Goal: Information Seeking & Learning: Find specific fact

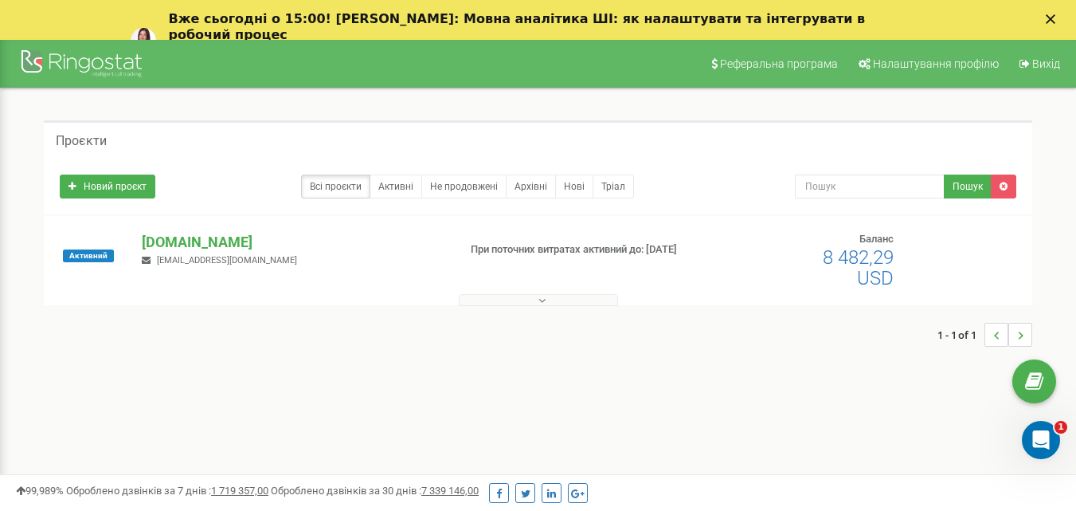
click at [532, 299] on button at bounding box center [538, 300] width 159 height 12
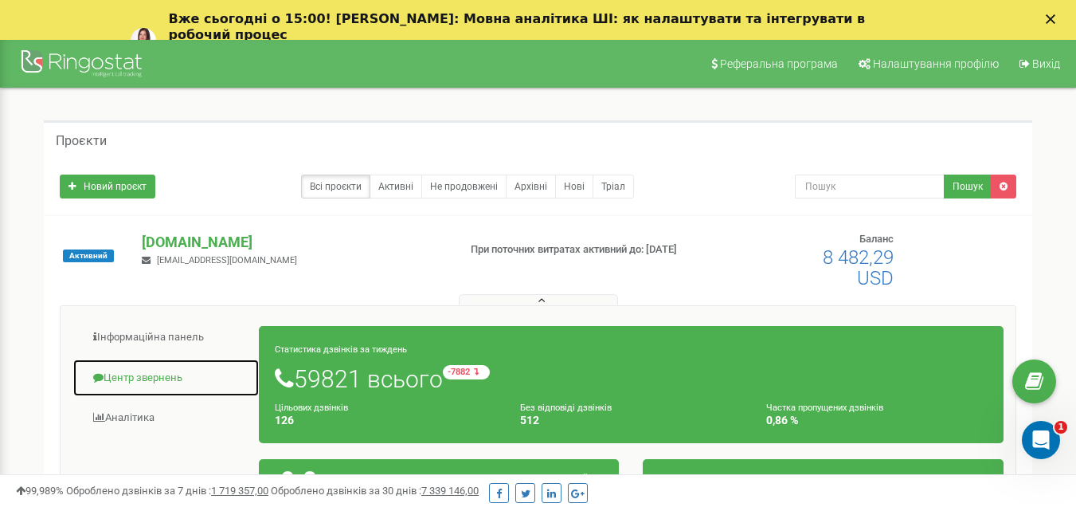
click at [123, 377] on link "Центр звернень" at bounding box center [166, 378] width 187 height 39
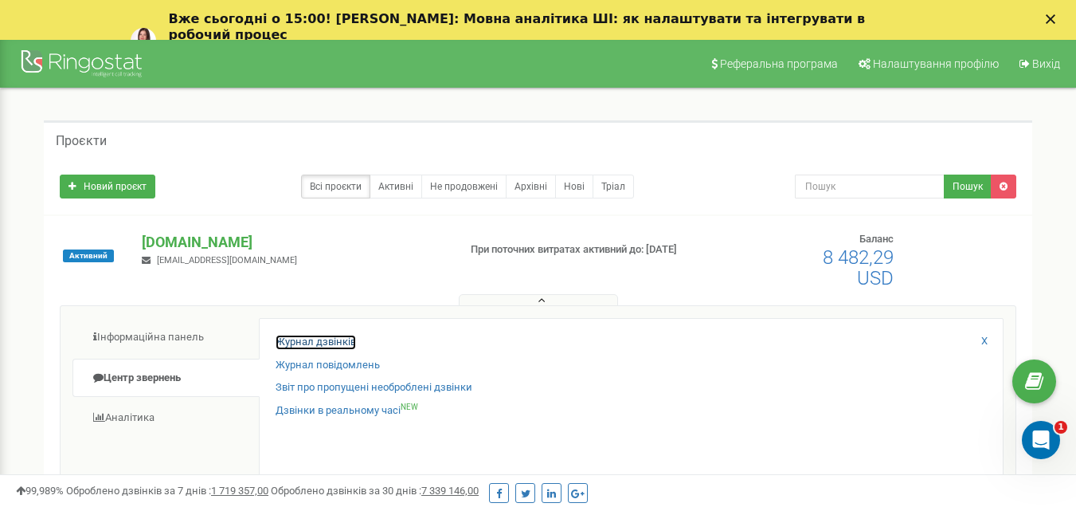
click at [311, 341] on link "Журнал дзвінків" at bounding box center [316, 342] width 80 height 15
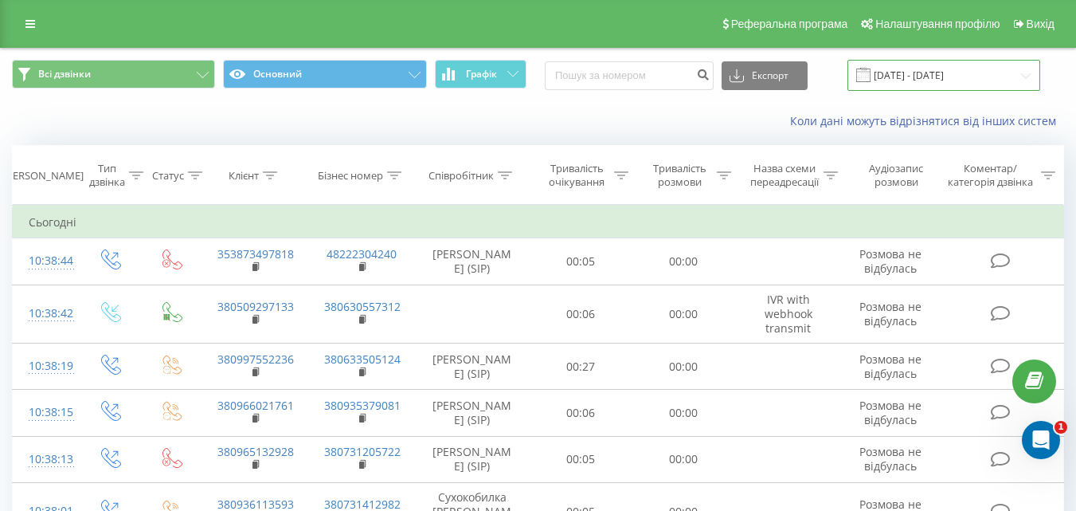
click at [1008, 75] on input "[DATE] - [DATE]" at bounding box center [944, 75] width 193 height 31
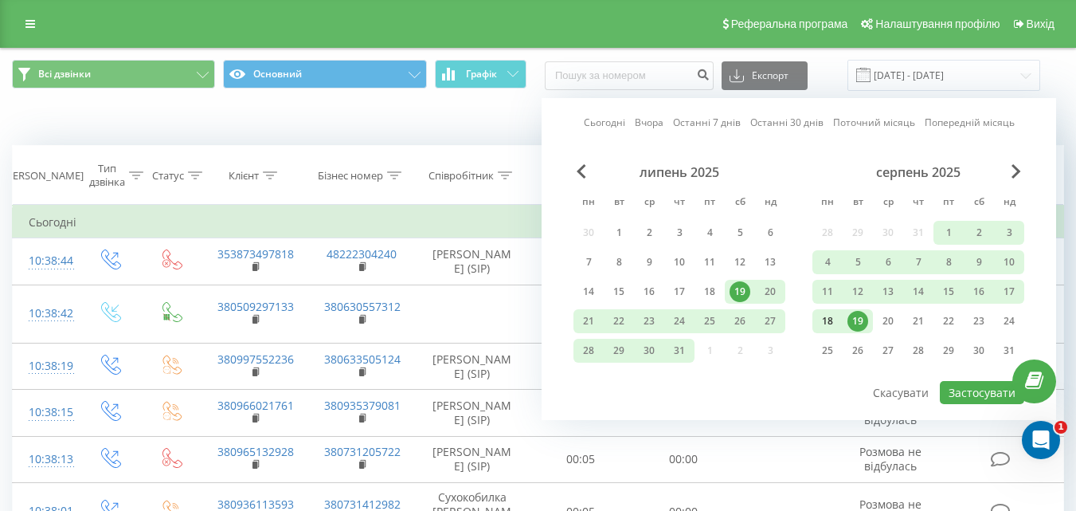
click at [826, 319] on div "18" at bounding box center [827, 321] width 21 height 21
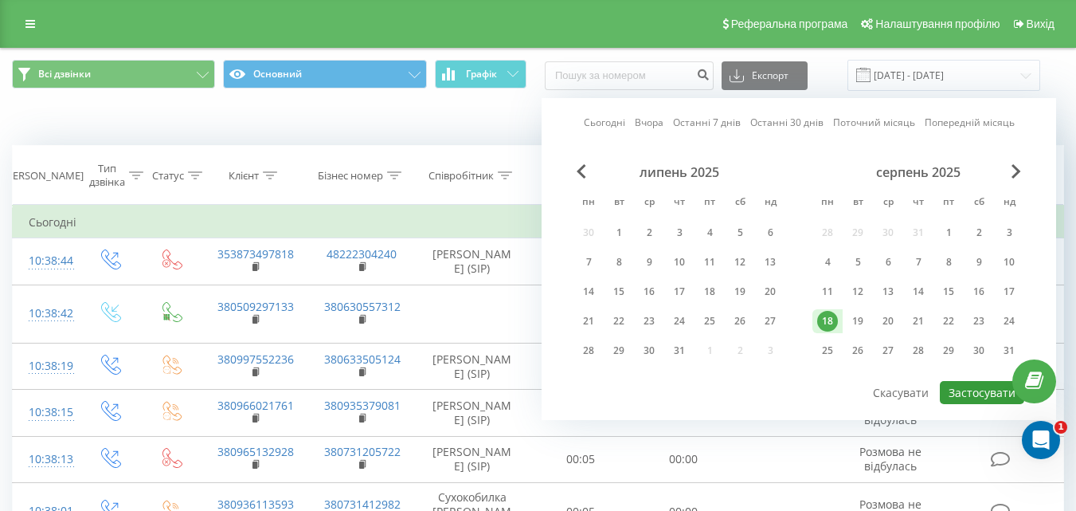
click at [967, 395] on button "Застосувати" at bounding box center [982, 392] width 84 height 23
type input "[DATE] - [DATE]"
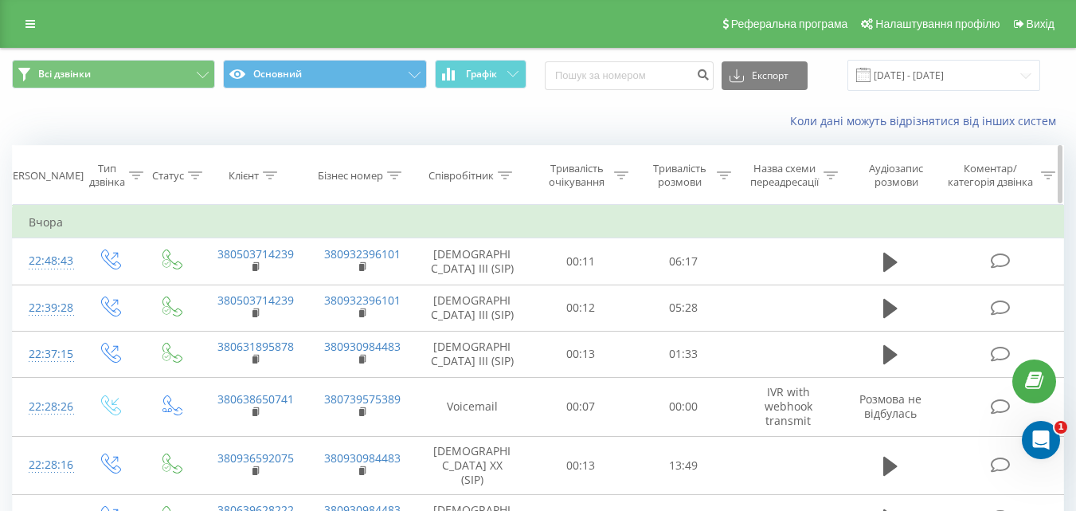
click at [500, 174] on icon at bounding box center [505, 175] width 14 height 8
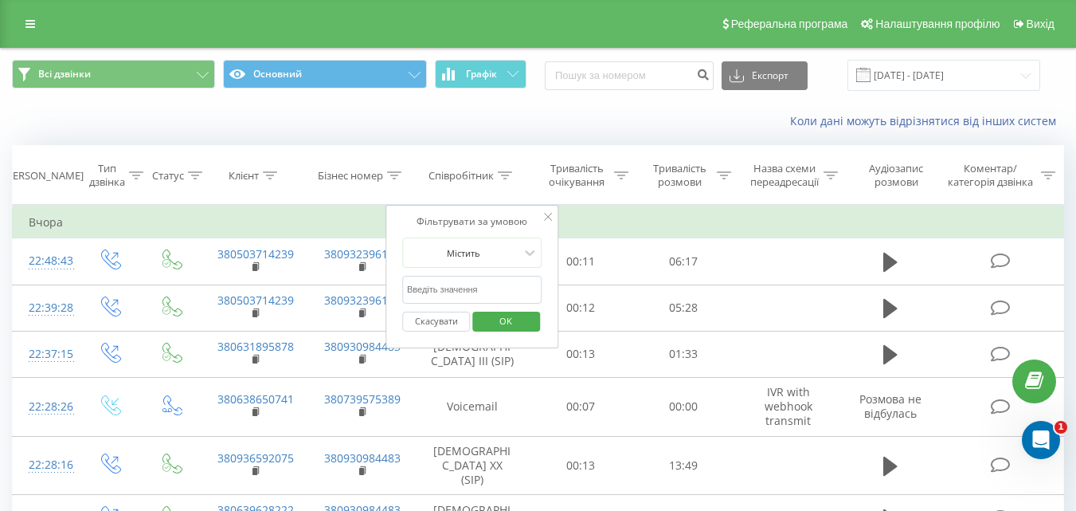
click at [476, 287] on input "text" at bounding box center [472, 290] width 140 height 28
type input "Лис"
click at [508, 328] on span "OK" at bounding box center [506, 320] width 45 height 25
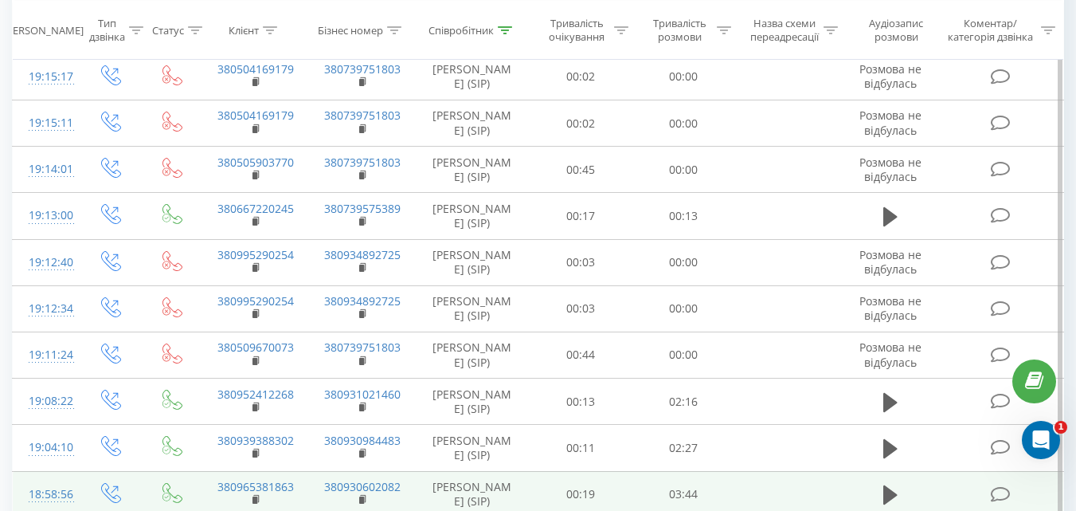
scroll to position [947, 0]
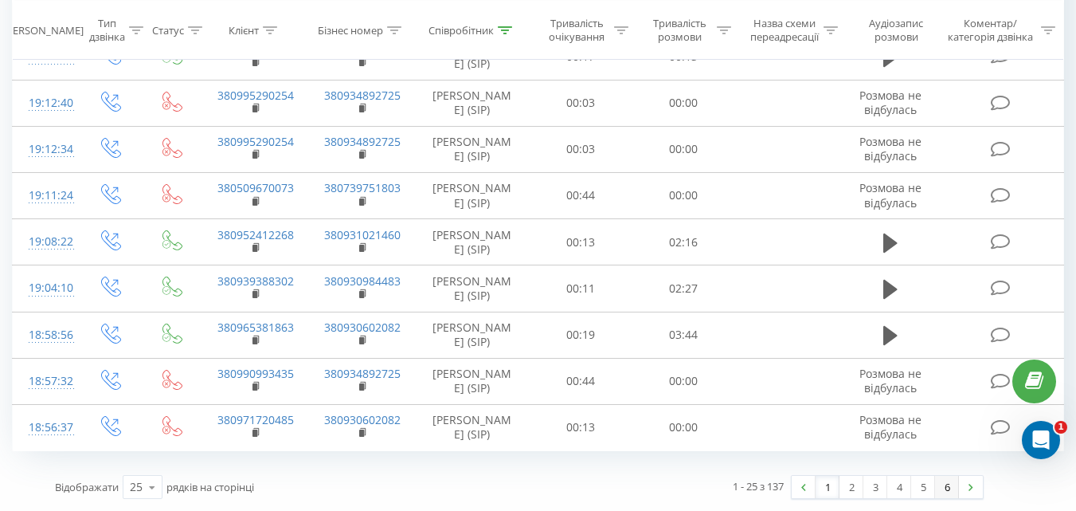
click at [951, 490] on link "6" at bounding box center [947, 487] width 24 height 22
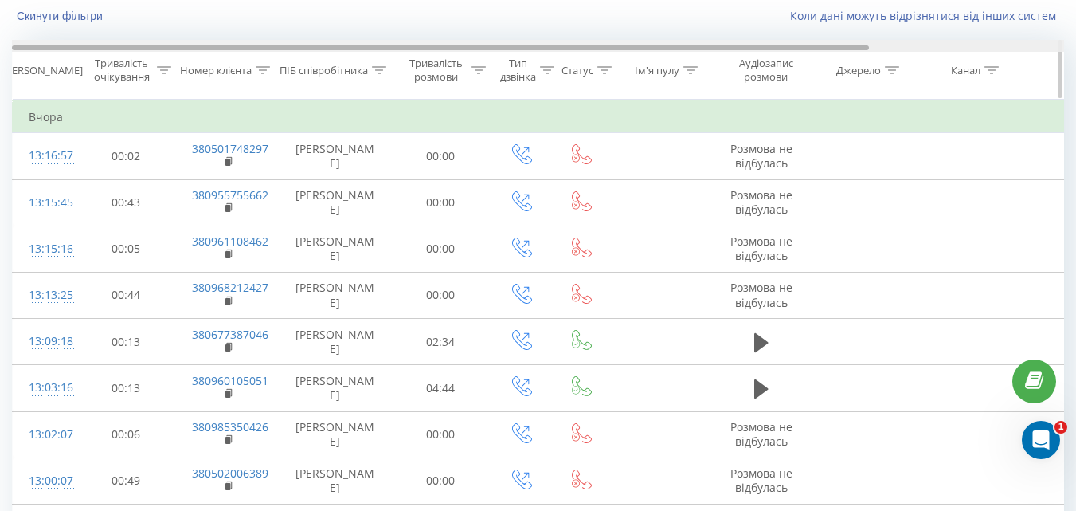
drag, startPoint x: 692, startPoint y: 48, endPoint x: 440, endPoint y: 46, distance: 251.8
click at [448, 46] on div at bounding box center [440, 47] width 857 height 5
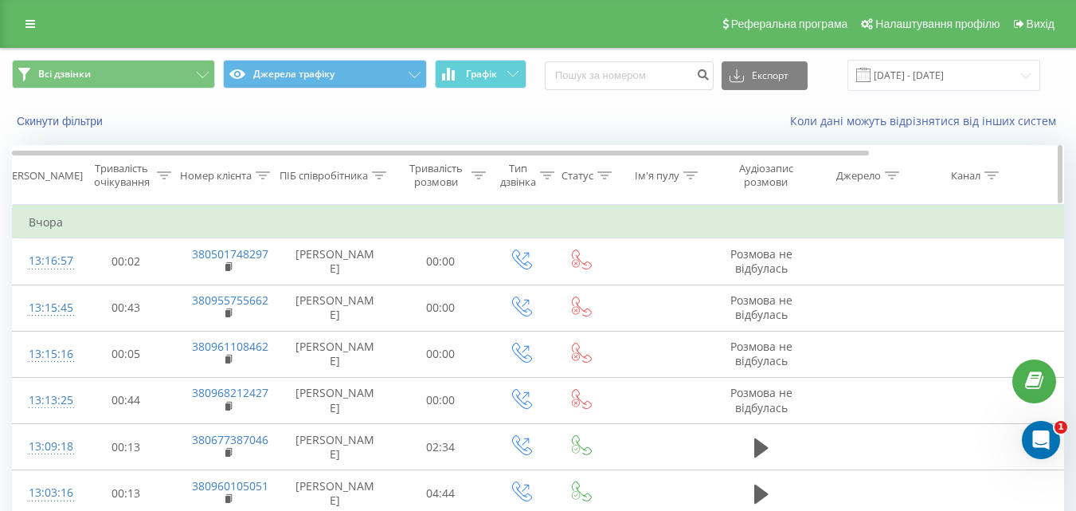
click at [382, 178] on icon at bounding box center [379, 175] width 14 height 8
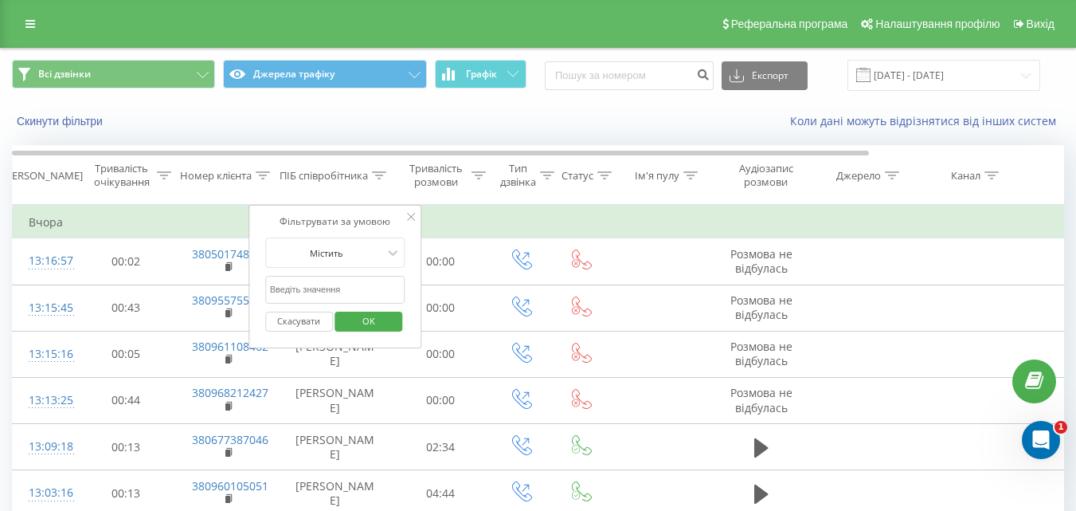
click at [338, 288] on input "text" at bounding box center [335, 290] width 140 height 28
type input "Форсюк"
click at [369, 325] on span "OK" at bounding box center [369, 320] width 45 height 25
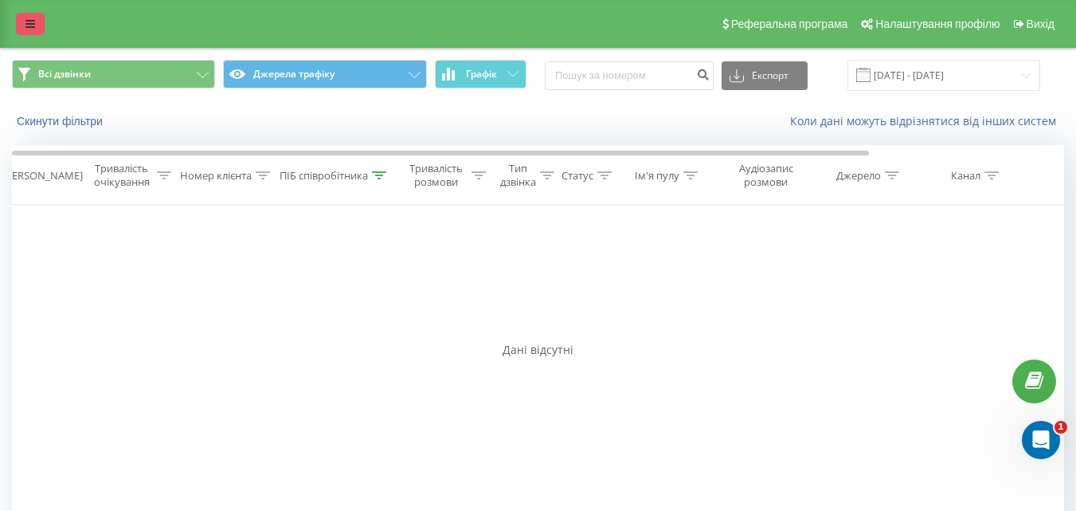
click at [37, 25] on link at bounding box center [30, 24] width 29 height 22
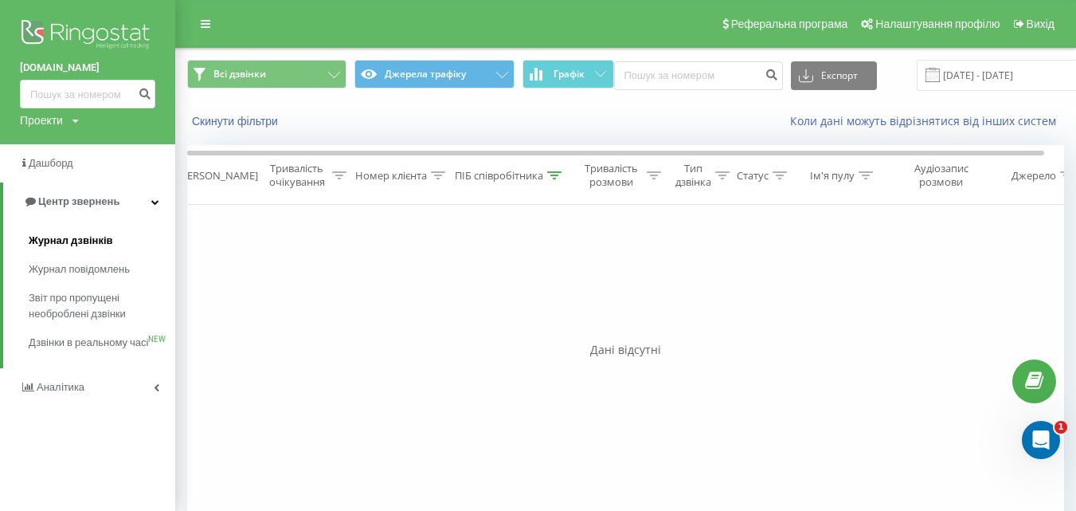
click at [100, 241] on span "Журнал дзвінків" at bounding box center [71, 241] width 84 height 16
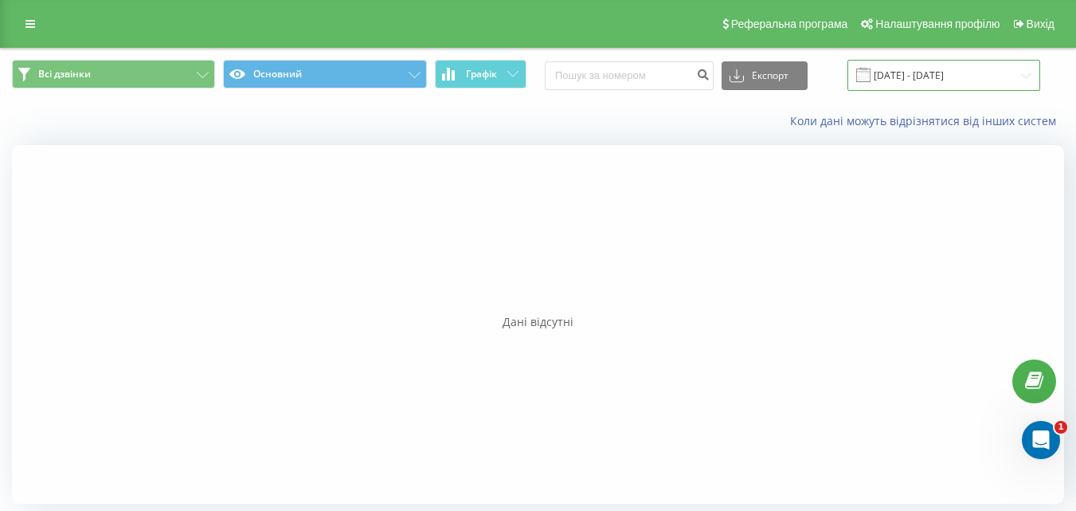
click at [1013, 74] on input "[DATE] - [DATE]" at bounding box center [944, 75] width 193 height 31
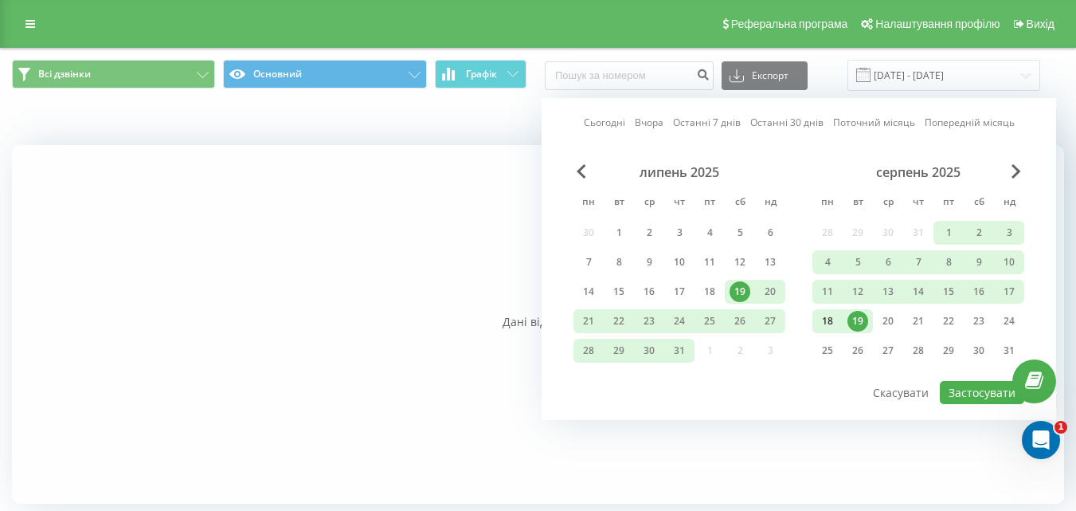
click at [829, 319] on div "18" at bounding box center [827, 321] width 21 height 21
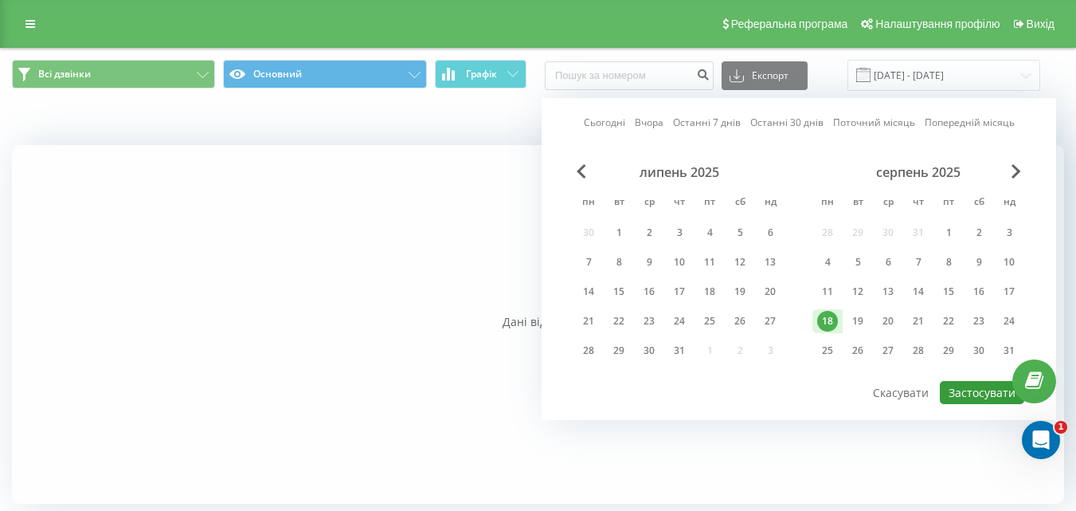
click at [1000, 390] on button "Застосувати" at bounding box center [982, 392] width 84 height 23
type input "[DATE] - [DATE]"
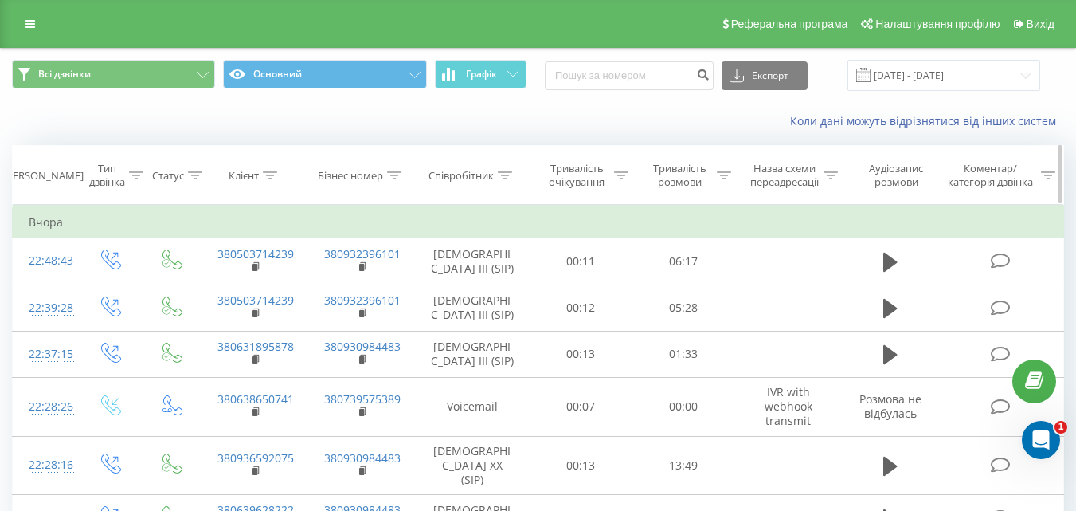
click at [502, 171] on icon at bounding box center [505, 175] width 14 height 8
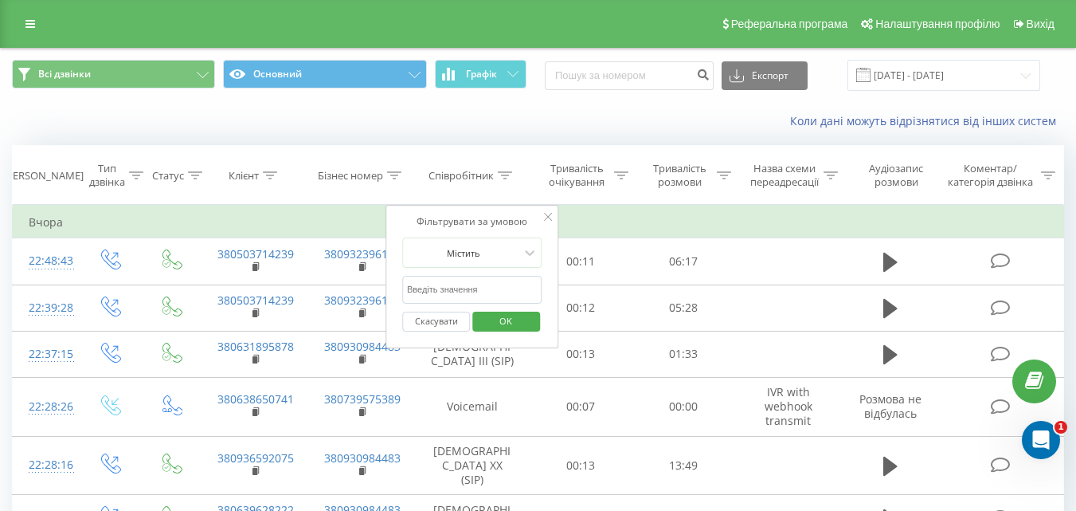
click at [471, 287] on input "text" at bounding box center [472, 290] width 140 height 28
type input "Форсюк"
click at [499, 319] on span "OK" at bounding box center [506, 320] width 45 height 25
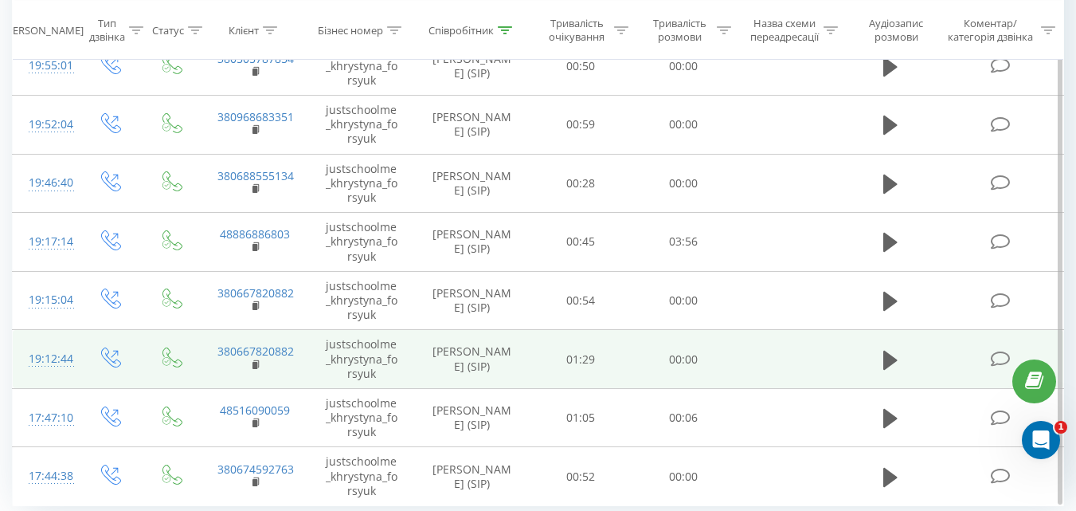
scroll to position [374, 0]
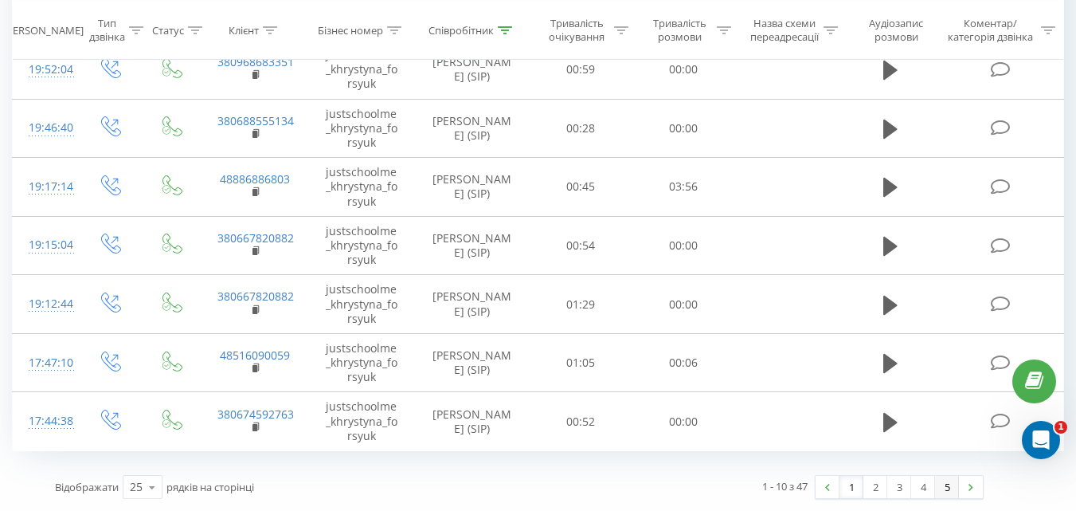
click at [953, 488] on link "5" at bounding box center [947, 487] width 24 height 22
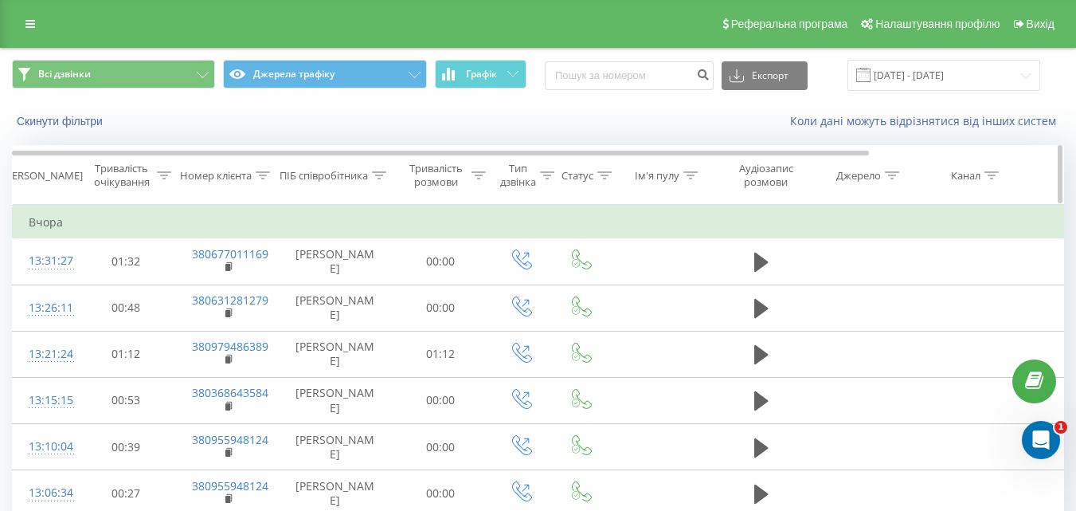
click at [374, 177] on icon at bounding box center [379, 175] width 14 height 8
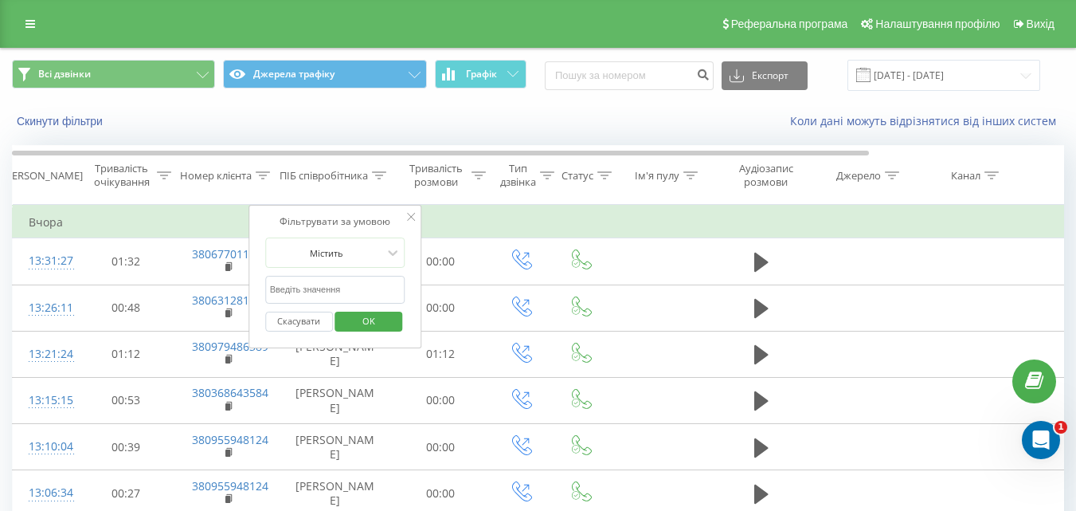
click at [316, 284] on input "text" at bounding box center [335, 290] width 140 height 28
click at [371, 329] on span "OK" at bounding box center [369, 320] width 45 height 25
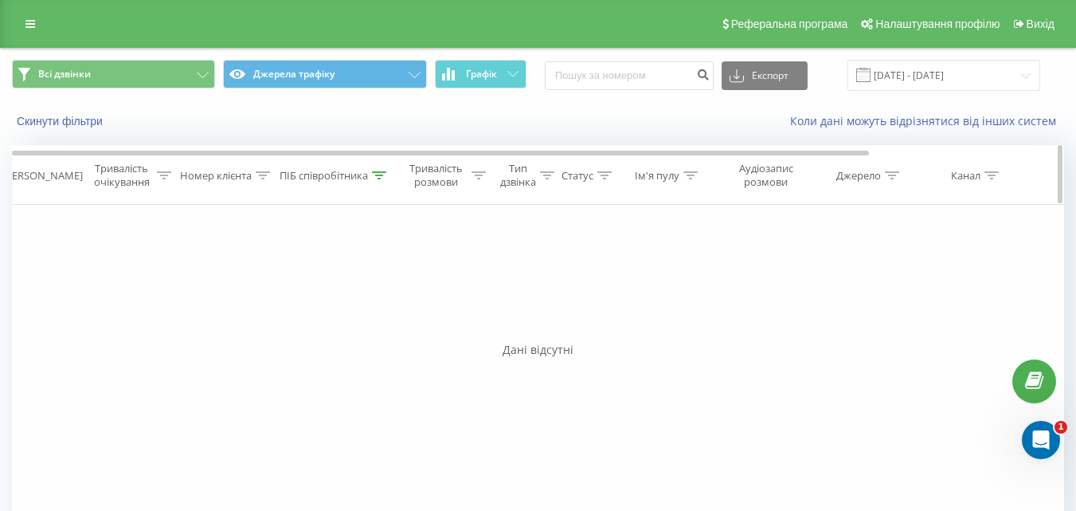
click at [378, 176] on icon at bounding box center [379, 175] width 14 height 8
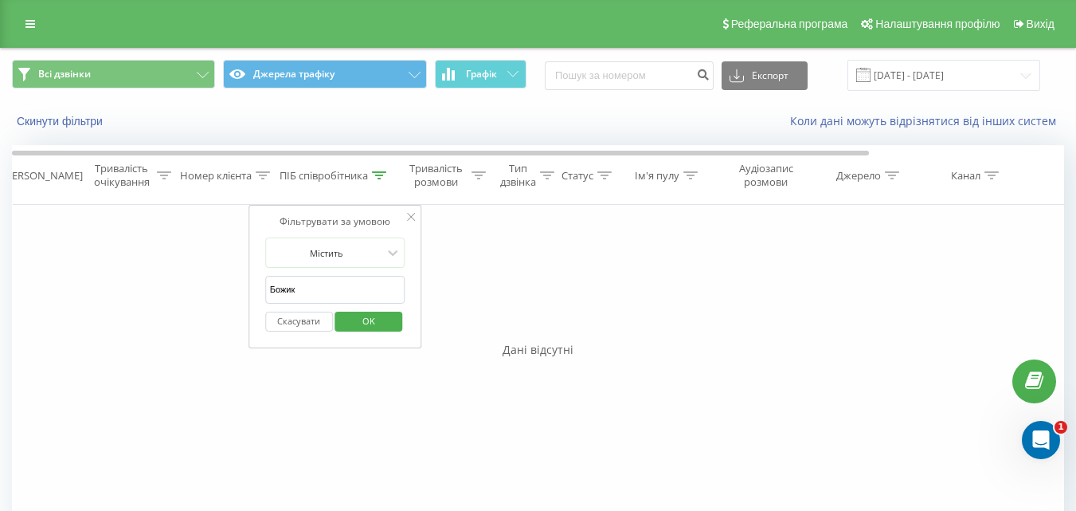
click at [359, 295] on input "Божик" at bounding box center [335, 290] width 140 height 28
type input "Божик Аля"
click at [372, 323] on span "OK" at bounding box center [369, 320] width 45 height 25
